Goal: Information Seeking & Learning: Compare options

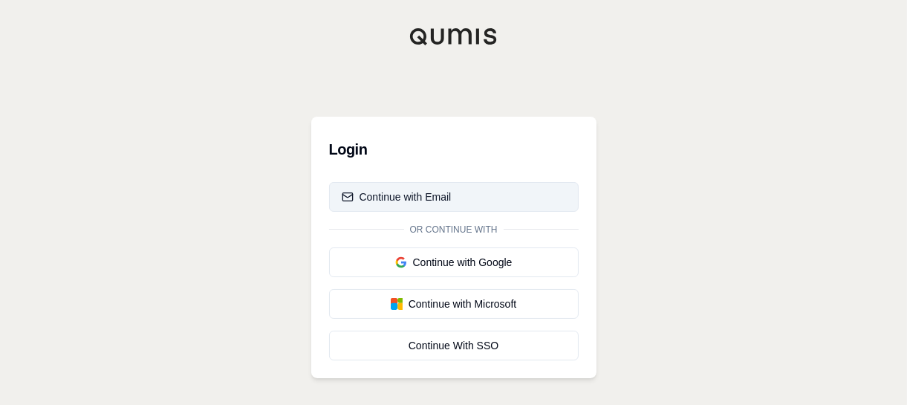
click at [407, 198] on div "Continue with Email" at bounding box center [397, 196] width 110 height 15
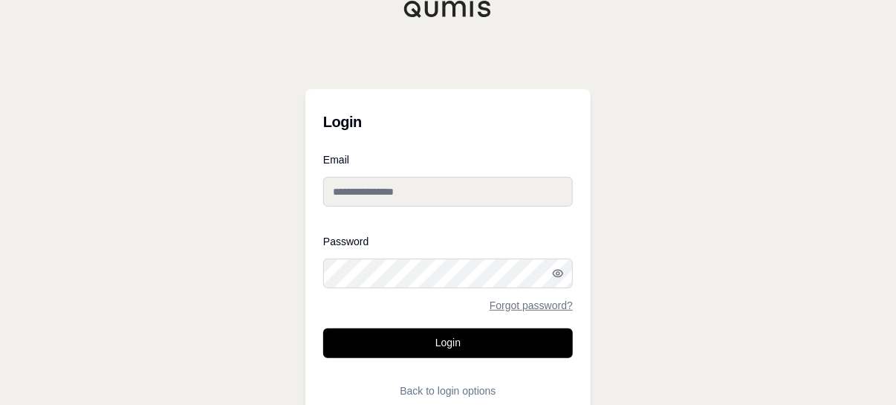
click at [380, 198] on input "Email" at bounding box center [448, 192] width 250 height 30
type input "**********"
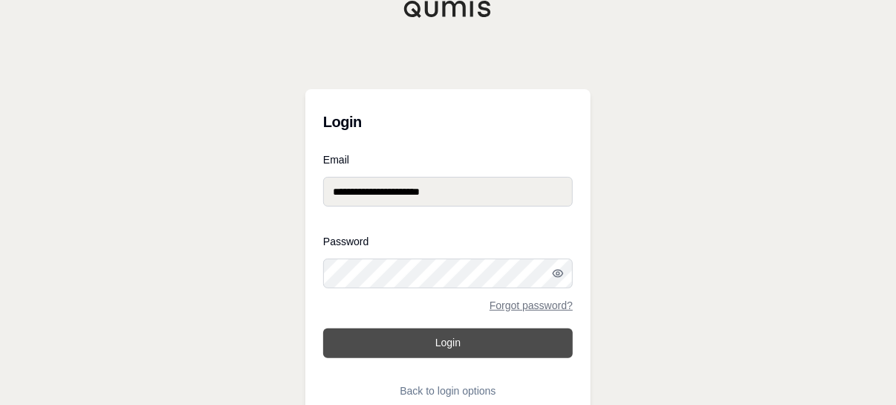
click at [430, 339] on button "Login" at bounding box center [448, 343] width 250 height 30
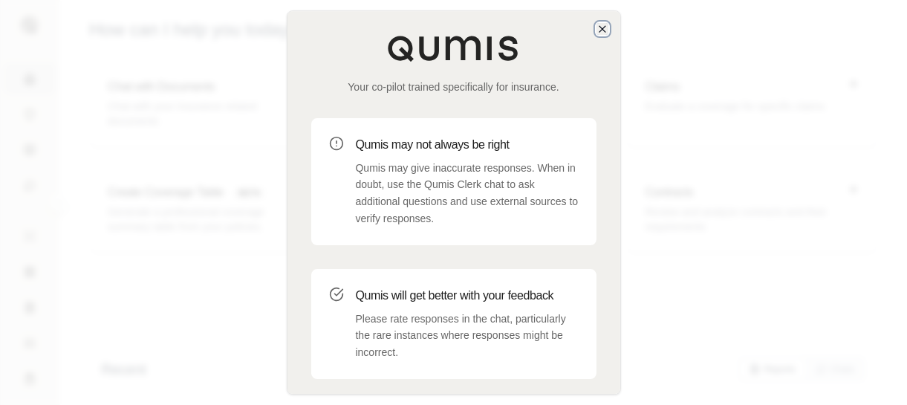
click at [605, 28] on icon "button" at bounding box center [603, 29] width 12 height 12
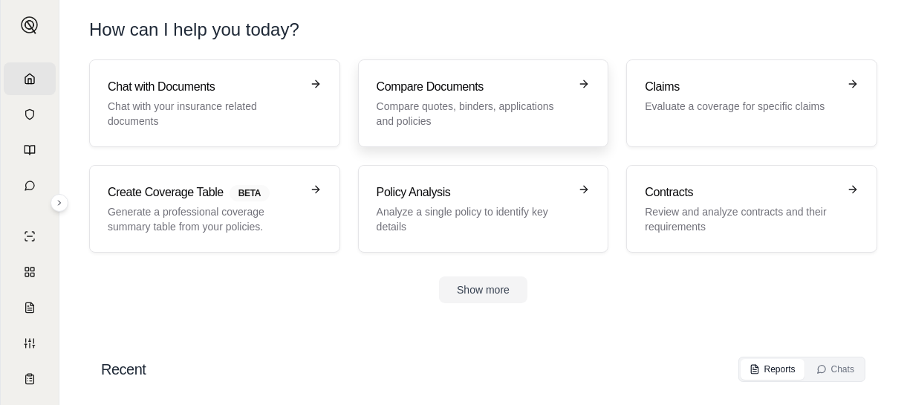
click at [475, 102] on p "Compare quotes, binders, applications and policies" at bounding box center [473, 114] width 193 height 30
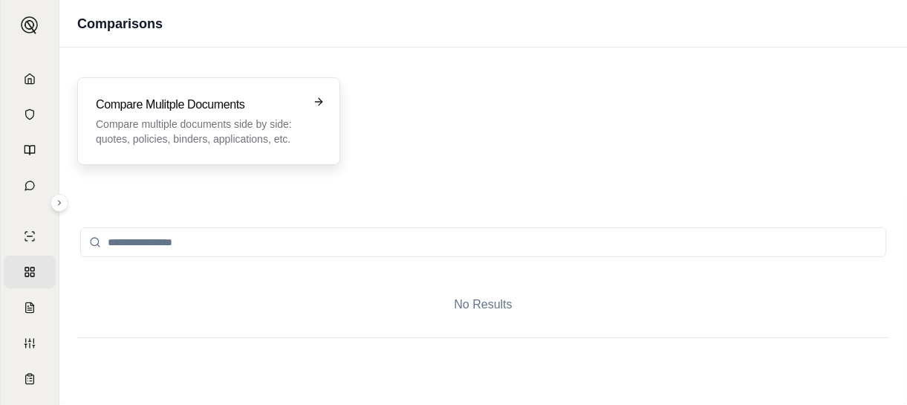
click at [278, 132] on p "Compare multiple documents side by side: quotes, policies, binders, application…" at bounding box center [198, 132] width 205 height 30
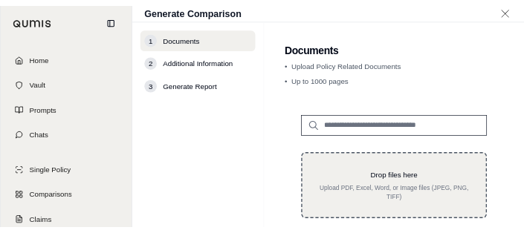
scroll to position [223, 0]
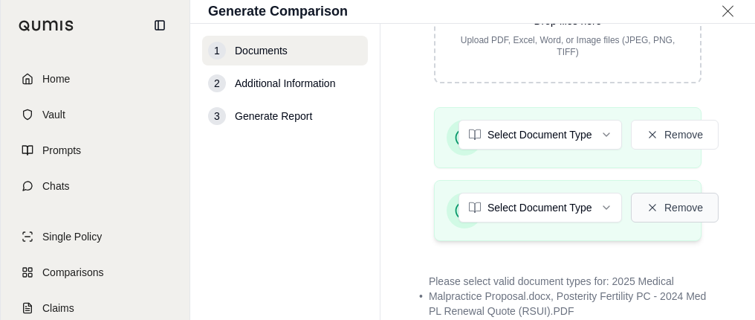
click at [652, 205] on icon at bounding box center [652, 207] width 7 height 7
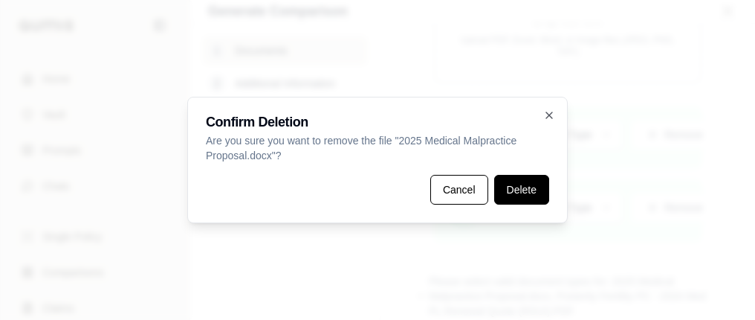
click at [522, 191] on button "Delete" at bounding box center [521, 190] width 55 height 30
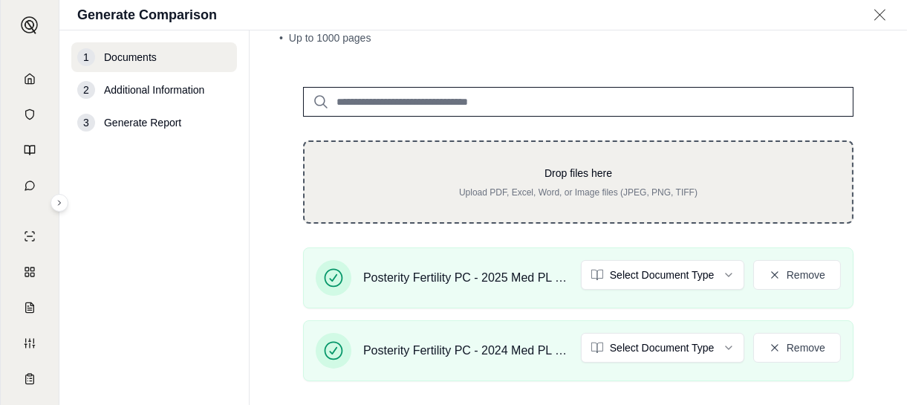
scroll to position [6, 0]
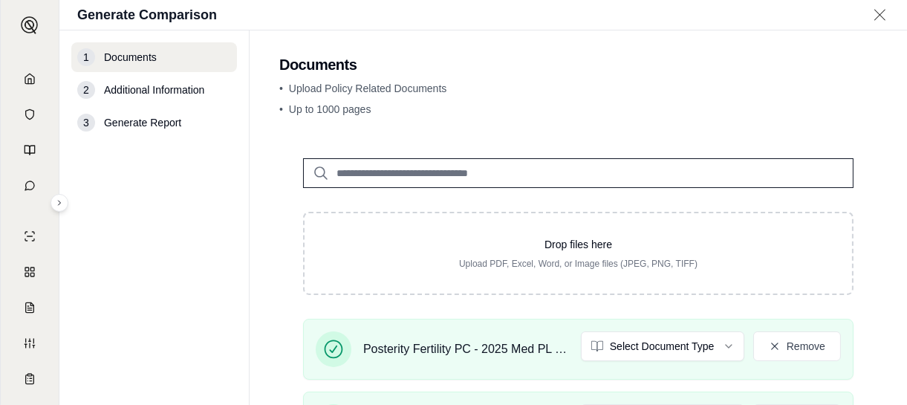
click at [366, 166] on input "search" at bounding box center [578, 173] width 551 height 30
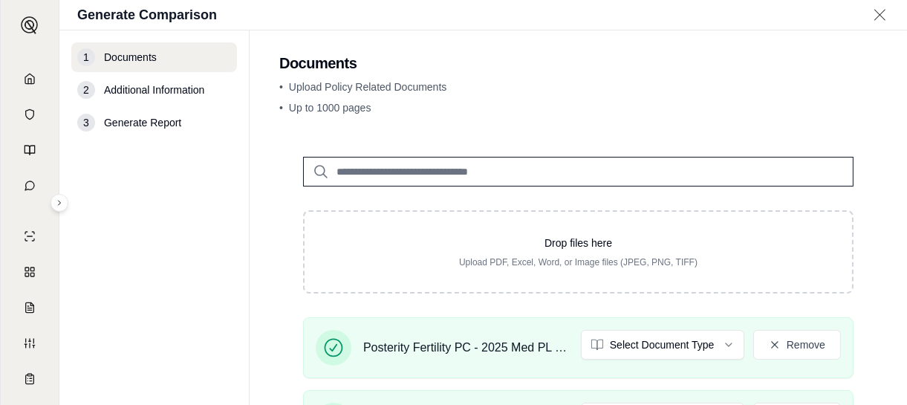
scroll to position [0, 0]
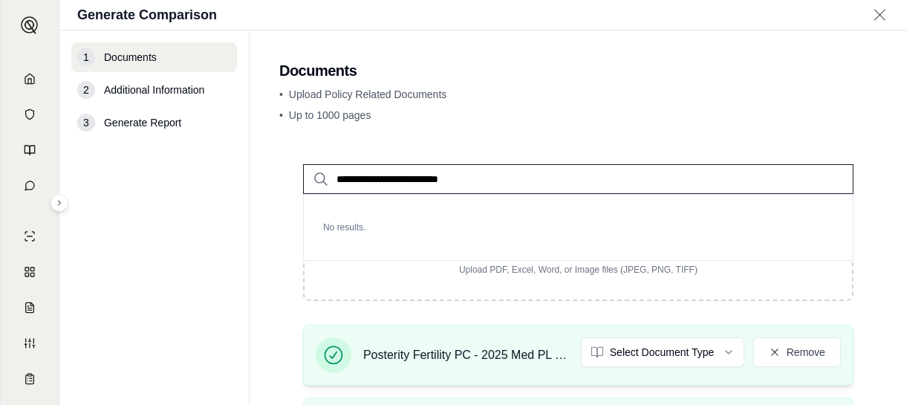
type input "**********"
click at [507, 178] on input "**********" at bounding box center [578, 179] width 551 height 30
drag, startPoint x: 507, startPoint y: 178, endPoint x: 142, endPoint y: 169, distance: 365.0
click at [120, 169] on div "**********" at bounding box center [483, 217] width 848 height 374
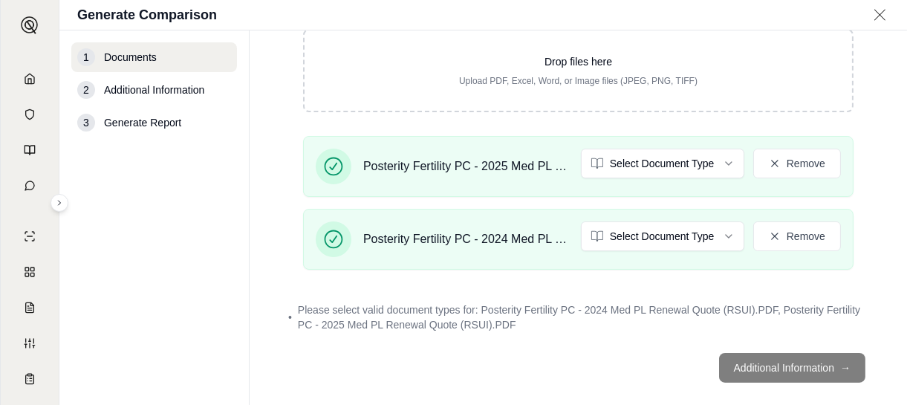
scroll to position [207, 0]
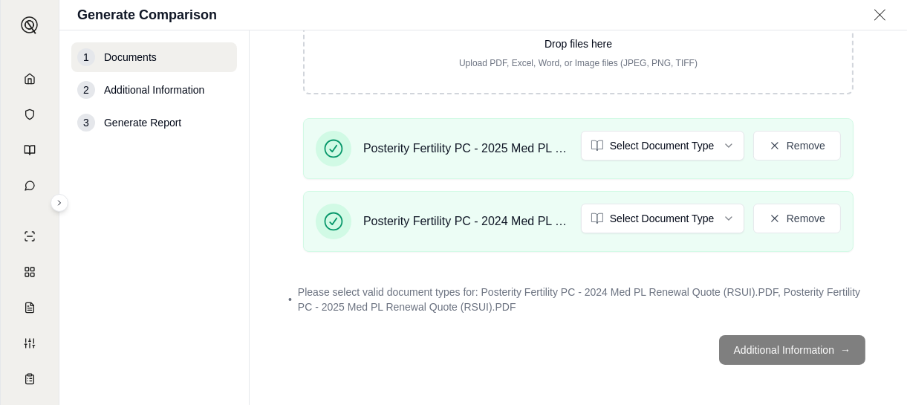
click at [768, 349] on footer "Additional Information →" at bounding box center [578, 349] width 598 height 53
click at [799, 348] on footer "Additional Information →" at bounding box center [578, 349] width 598 height 53
click at [143, 127] on span "Generate Report" at bounding box center [142, 122] width 77 height 15
click at [116, 120] on span "Generate Report" at bounding box center [142, 122] width 77 height 15
click at [756, 339] on footer "Additional Information →" at bounding box center [578, 349] width 598 height 53
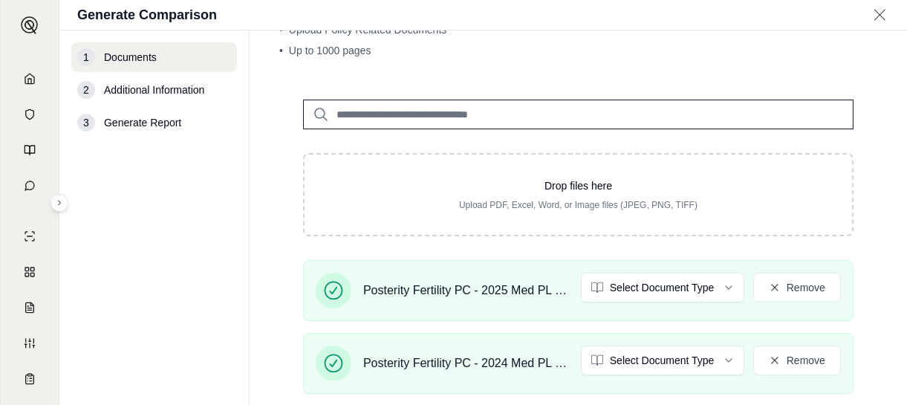
scroll to position [0, 0]
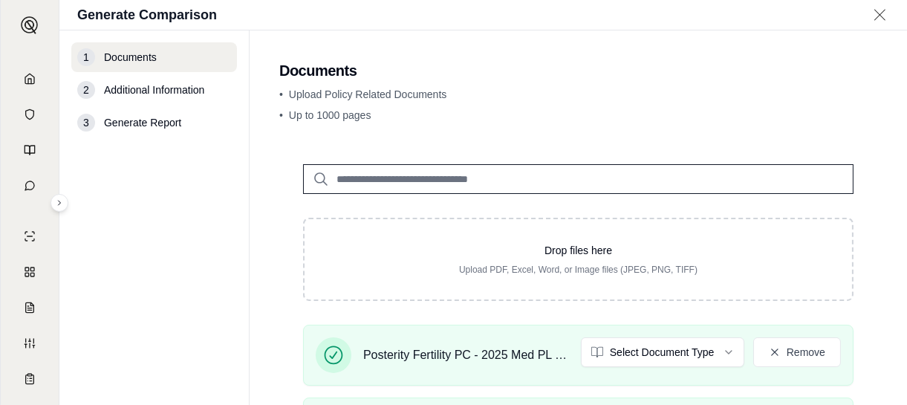
click at [548, 178] on input "search" at bounding box center [578, 179] width 551 height 30
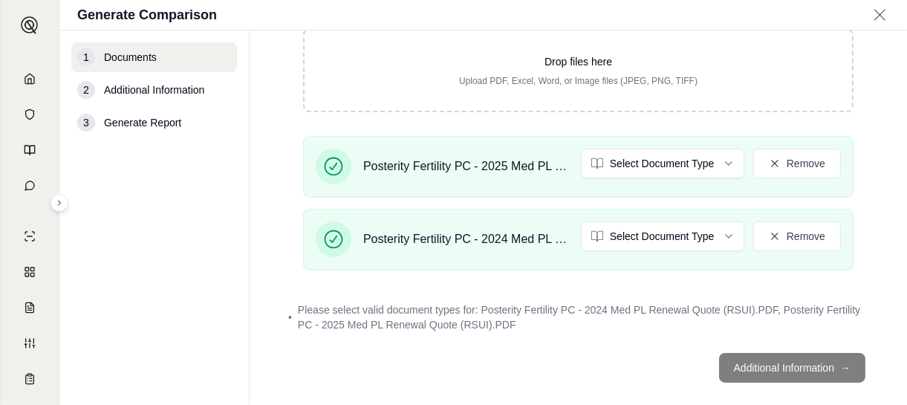
scroll to position [207, 0]
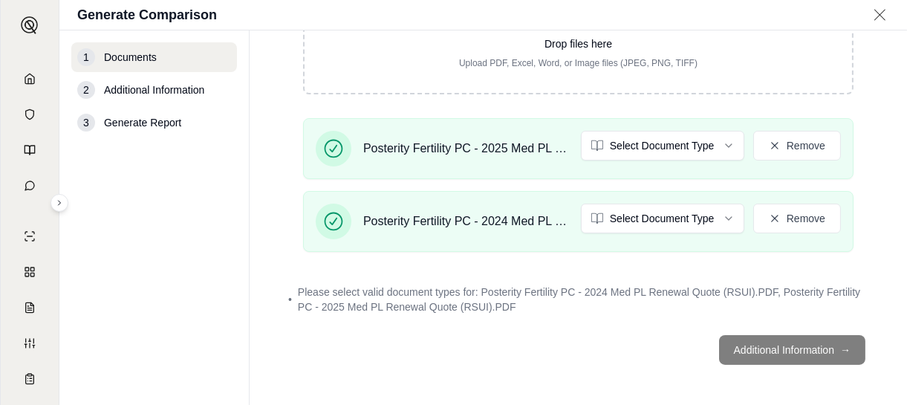
click at [774, 351] on footer "Additional Information →" at bounding box center [578, 349] width 598 height 53
click at [614, 378] on main "Documents • Upload Policy Related Documents • Up to 1000 pages Drop files here …" at bounding box center [579, 217] width 658 height 374
drag, startPoint x: 781, startPoint y: 348, endPoint x: 604, endPoint y: 380, distance: 179.7
click at [604, 380] on main "Documents • Upload Policy Related Documents • Up to 1000 pages Drop files here …" at bounding box center [579, 217] width 658 height 374
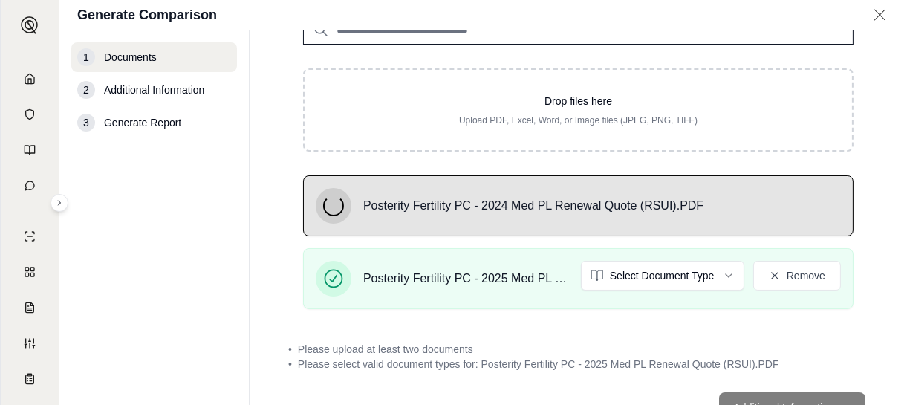
scroll to position [206, 0]
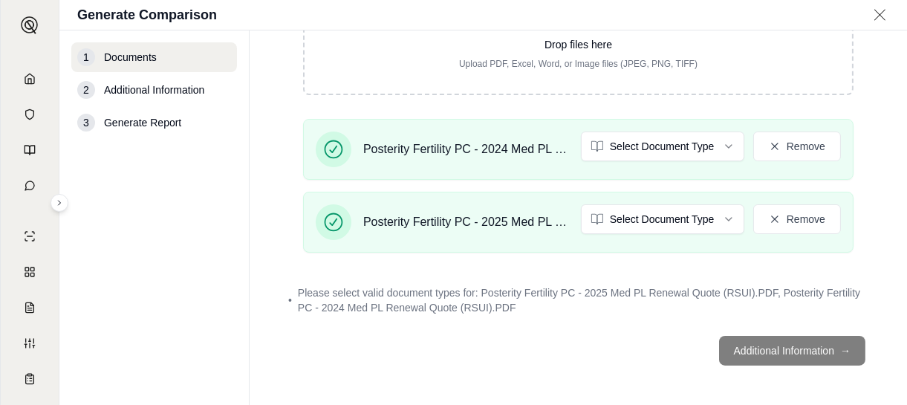
click at [786, 350] on footer "Additional Information →" at bounding box center [578, 350] width 598 height 53
click at [767, 346] on footer "Additional Information →" at bounding box center [578, 350] width 598 height 53
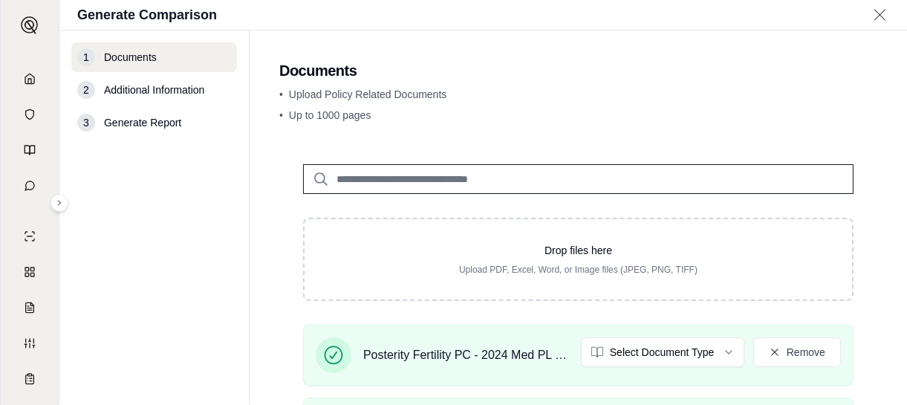
scroll to position [0, 0]
click at [187, 90] on span "Additional Information" at bounding box center [154, 89] width 100 height 15
click at [434, 178] on input "search" at bounding box center [578, 179] width 551 height 30
click at [315, 178] on icon at bounding box center [320, 179] width 13 height 13
click at [357, 178] on input "search" at bounding box center [578, 179] width 551 height 30
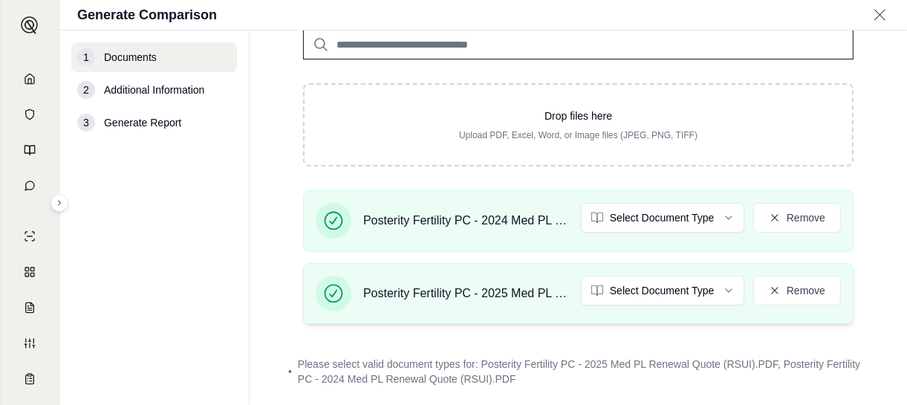
scroll to position [207, 0]
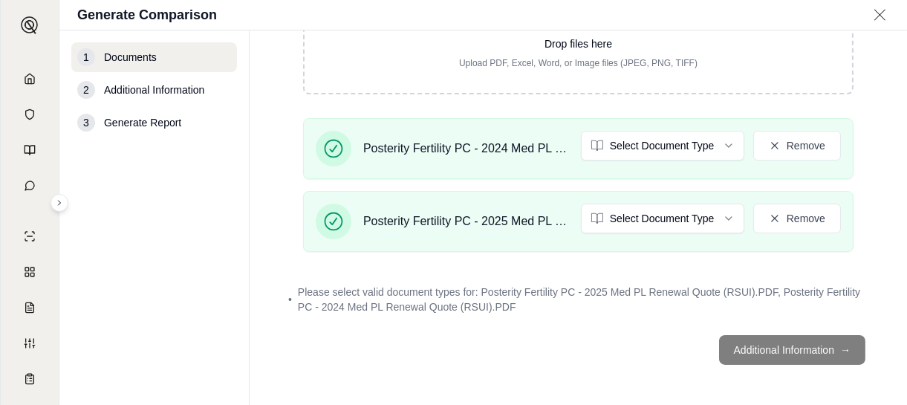
click at [789, 349] on footer "Additional Information →" at bounding box center [578, 349] width 598 height 53
drag, startPoint x: 789, startPoint y: 349, endPoint x: 572, endPoint y: 369, distance: 217.9
click at [572, 369] on footer "Additional Information →" at bounding box center [578, 349] width 598 height 53
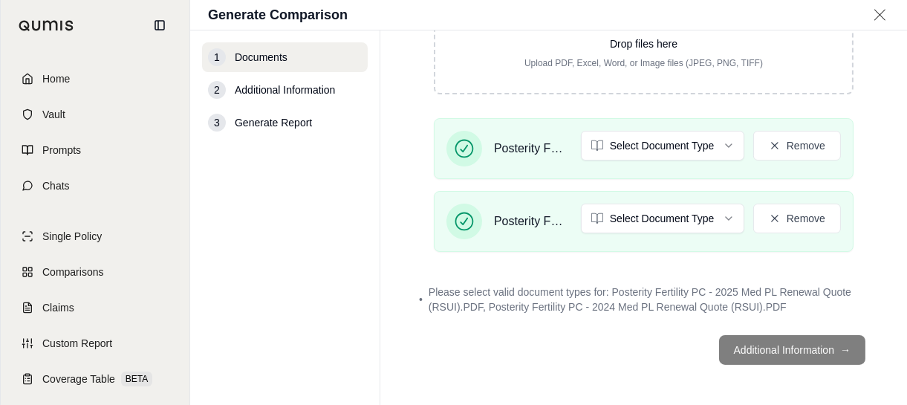
click at [25, 25] on img at bounding box center [47, 25] width 56 height 11
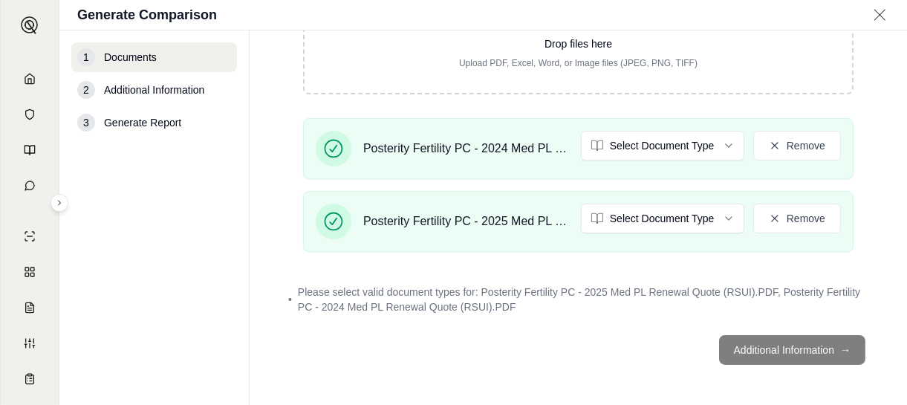
click at [155, 51] on span "Documents" at bounding box center [130, 57] width 53 height 15
click at [143, 90] on span "Additional Information" at bounding box center [154, 89] width 100 height 15
click at [117, 115] on span "Generate Report" at bounding box center [142, 122] width 77 height 15
click at [771, 339] on footer "Additional Information →" at bounding box center [578, 349] width 598 height 53
click at [716, 344] on footer "Additional Information →" at bounding box center [578, 349] width 598 height 53
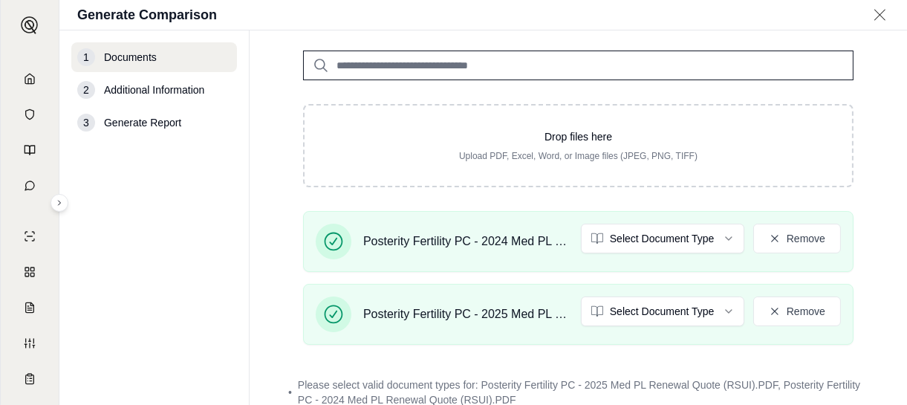
scroll to position [0, 0]
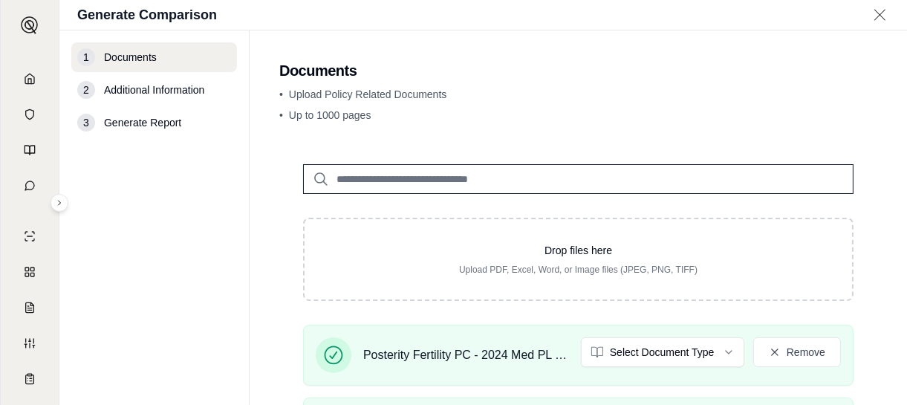
click at [242, 132] on nav "1 Documents 2 Additional Information 3 Generate Report" at bounding box center [154, 217] width 190 height 374
click at [152, 64] on span "Documents" at bounding box center [130, 57] width 53 height 15
click at [312, 74] on h2 "Documents" at bounding box center [578, 70] width 598 height 21
click at [356, 178] on input "search" at bounding box center [578, 179] width 551 height 30
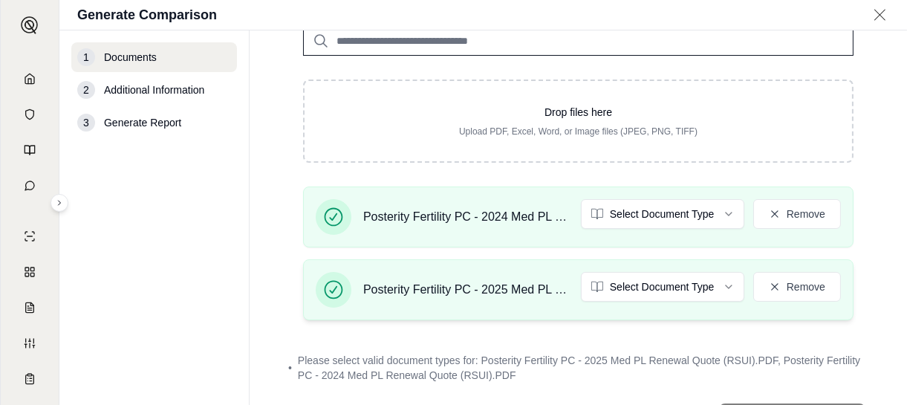
scroll to position [207, 0]
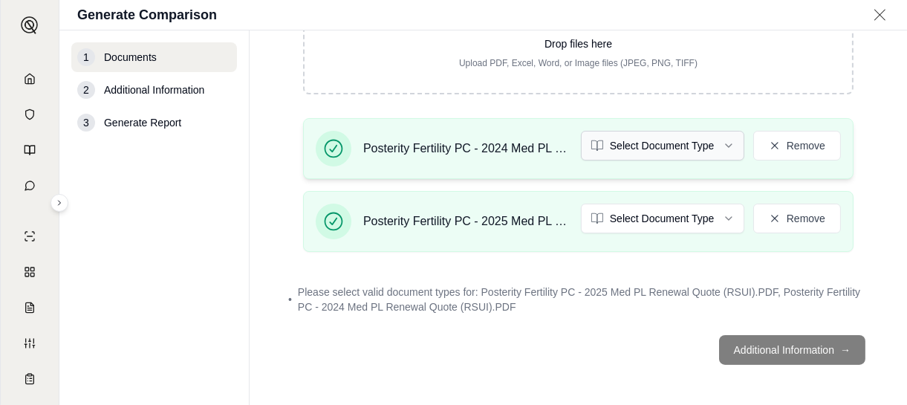
click at [663, 151] on html "Home Vault Prompts Chats Single Policy Comparisons Claims Custom Report Coverag…" at bounding box center [453, 202] width 907 height 405
click at [646, 215] on html "Home Vault Prompts Chats Single Policy Comparisons Claims Custom Report Coverag…" at bounding box center [453, 202] width 907 height 405
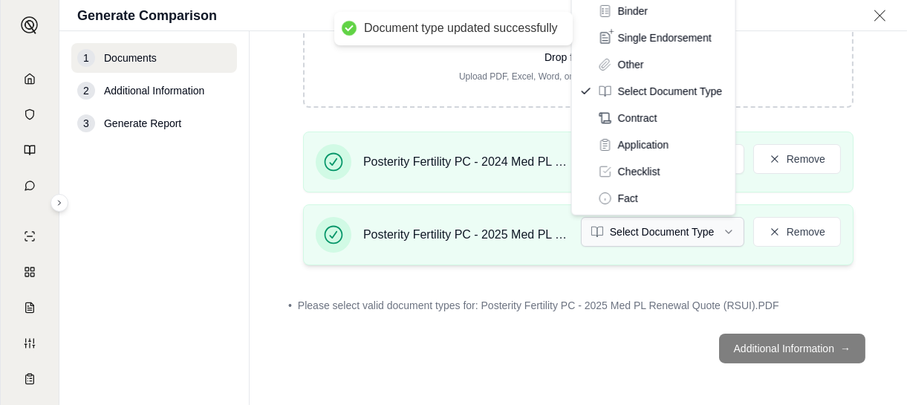
scroll to position [192, 0]
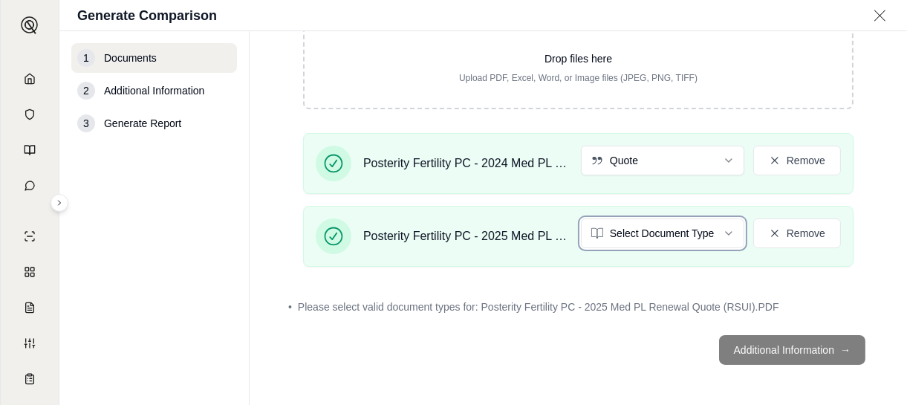
click at [646, 226] on html "Home Vault Prompts Chats Single Policy Comparisons Claims Custom Report Coverag…" at bounding box center [453, 202] width 907 height 405
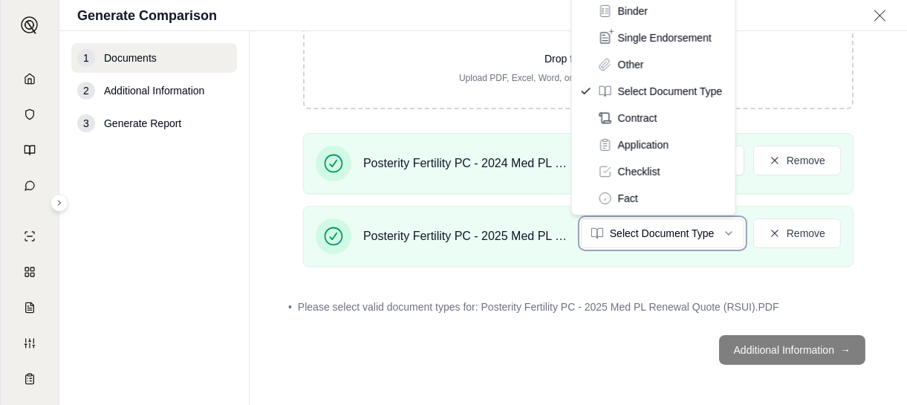
click at [534, 331] on html "Home Vault Prompts Chats Single Policy Comparisons Claims Custom Report Coverag…" at bounding box center [453, 202] width 907 height 405
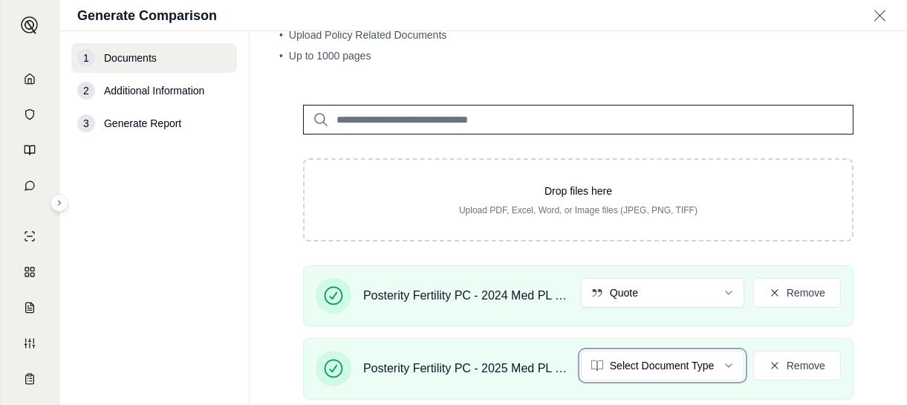
scroll to position [44, 0]
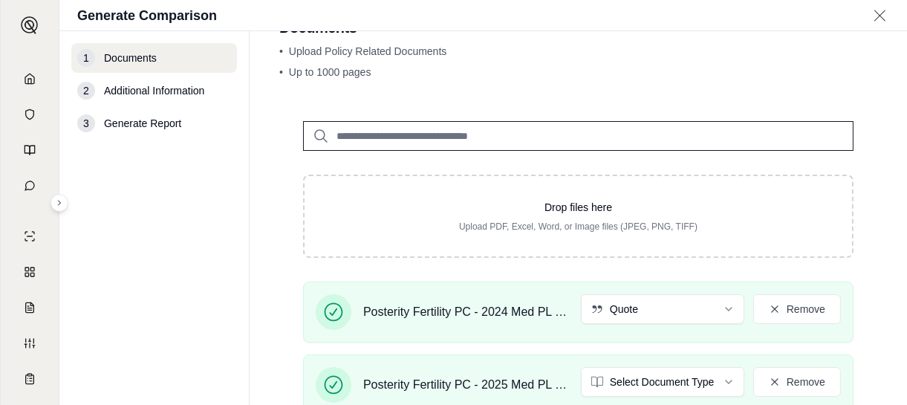
click at [609, 370] on html "Home Vault Prompts Chats Single Policy Comparisons Claims Custom Report Coverag…" at bounding box center [453, 202] width 907 height 405
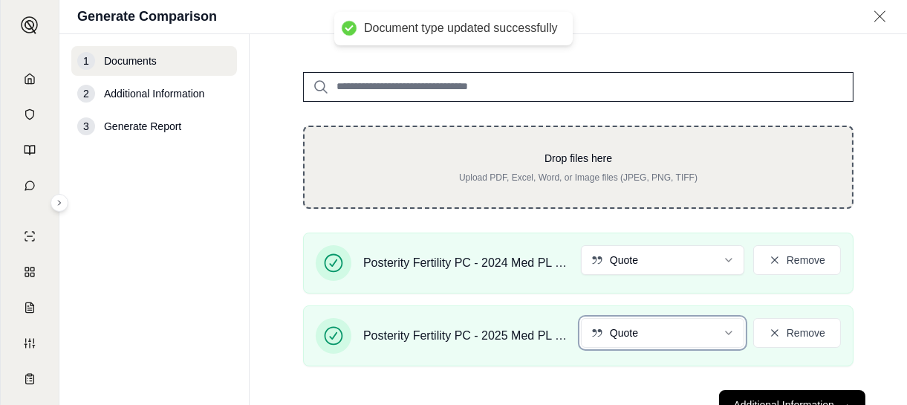
scroll to position [150, 0]
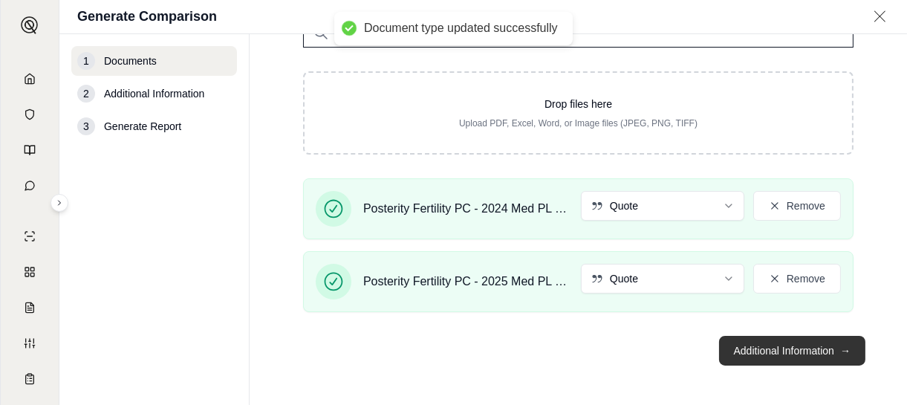
click at [754, 351] on button "Additional Information →" at bounding box center [792, 351] width 146 height 30
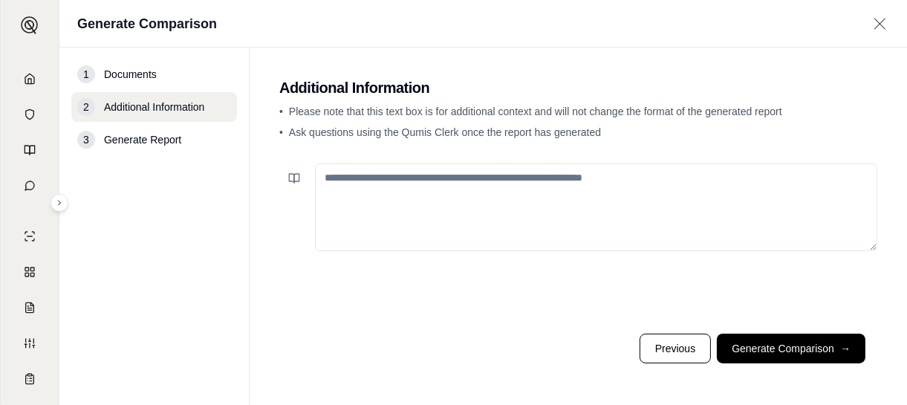
click at [425, 174] on textarea at bounding box center [596, 207] width 562 height 88
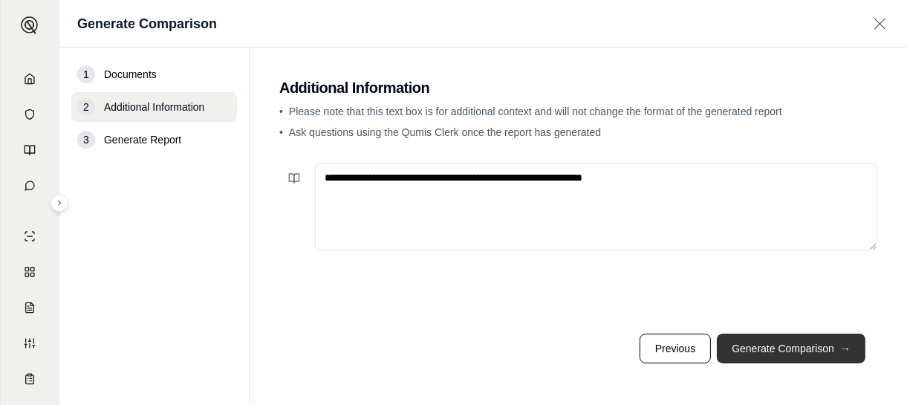
type textarea "**********"
click at [765, 345] on button "Generate Comparison →" at bounding box center [791, 349] width 149 height 30
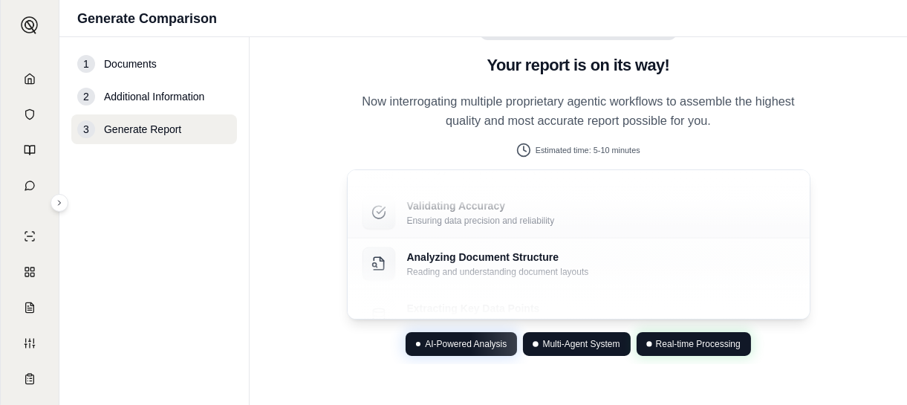
scroll to position [103, 0]
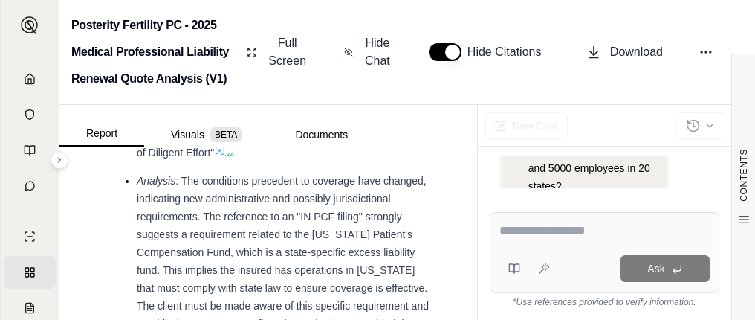
scroll to position [3573, 0]
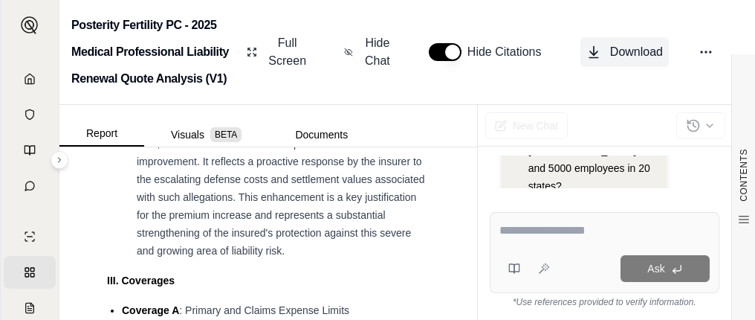
click at [595, 53] on icon at bounding box center [593, 52] width 15 height 15
